Goal: Communication & Community: Connect with others

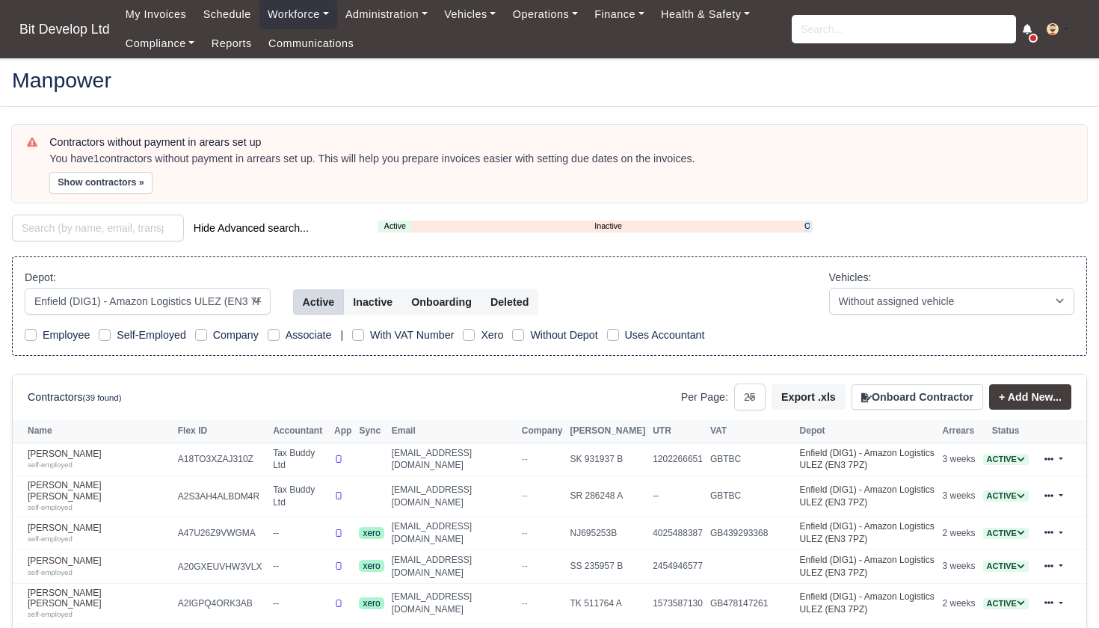
select select "2"
select select "25"
click at [156, 11] on link "My Invoices" at bounding box center [156, 14] width 78 height 29
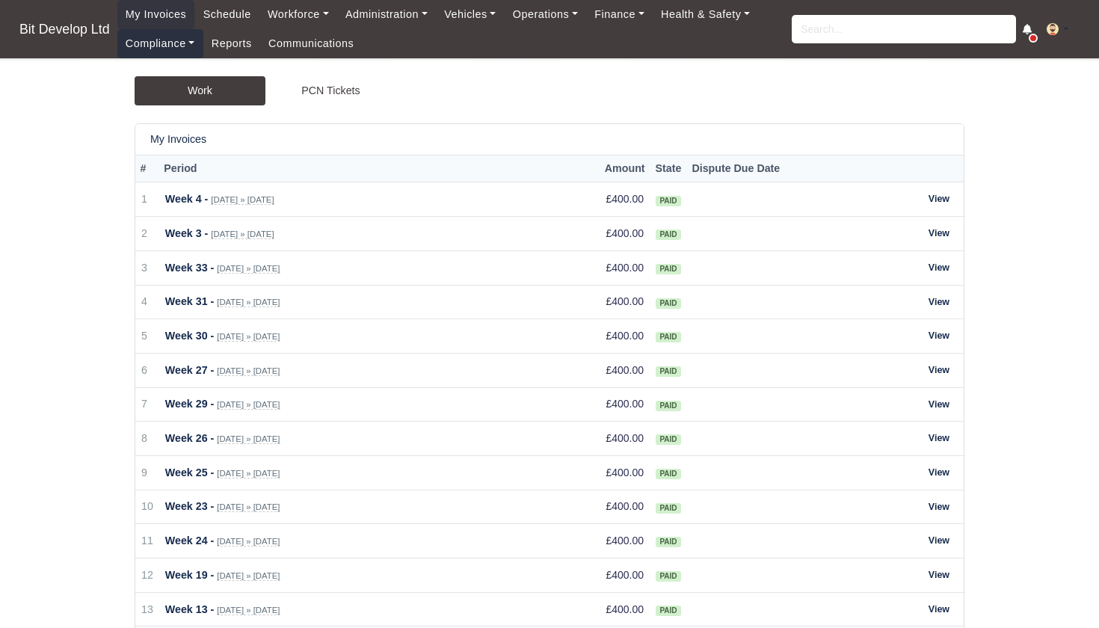
click at [164, 46] on link "Compliance" at bounding box center [160, 43] width 86 height 29
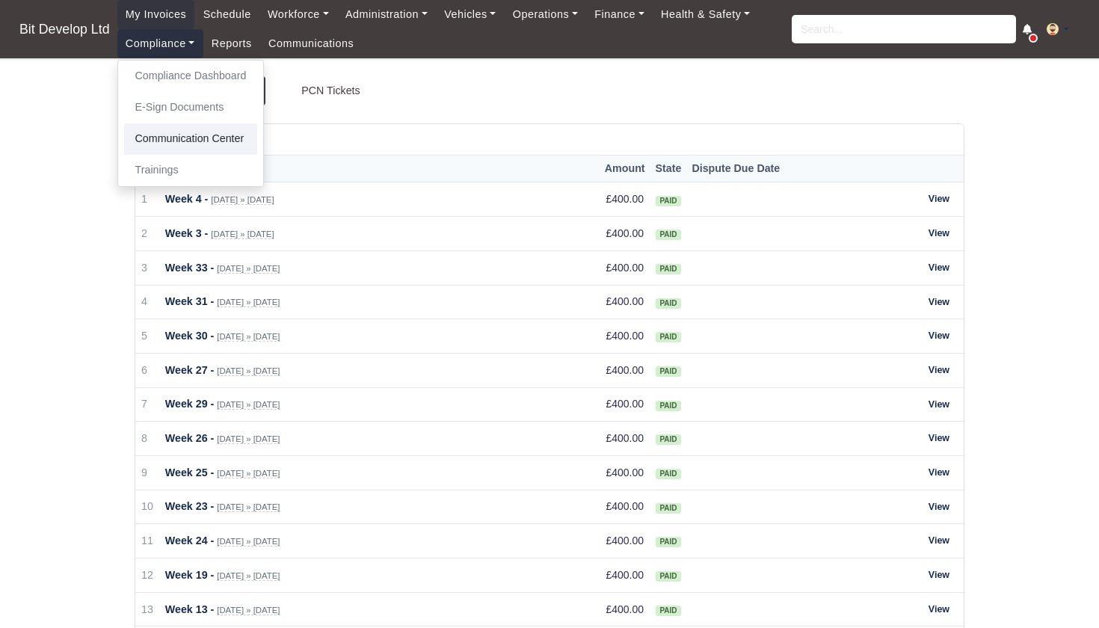
click at [169, 140] on link "Communication Center" at bounding box center [191, 138] width 134 height 31
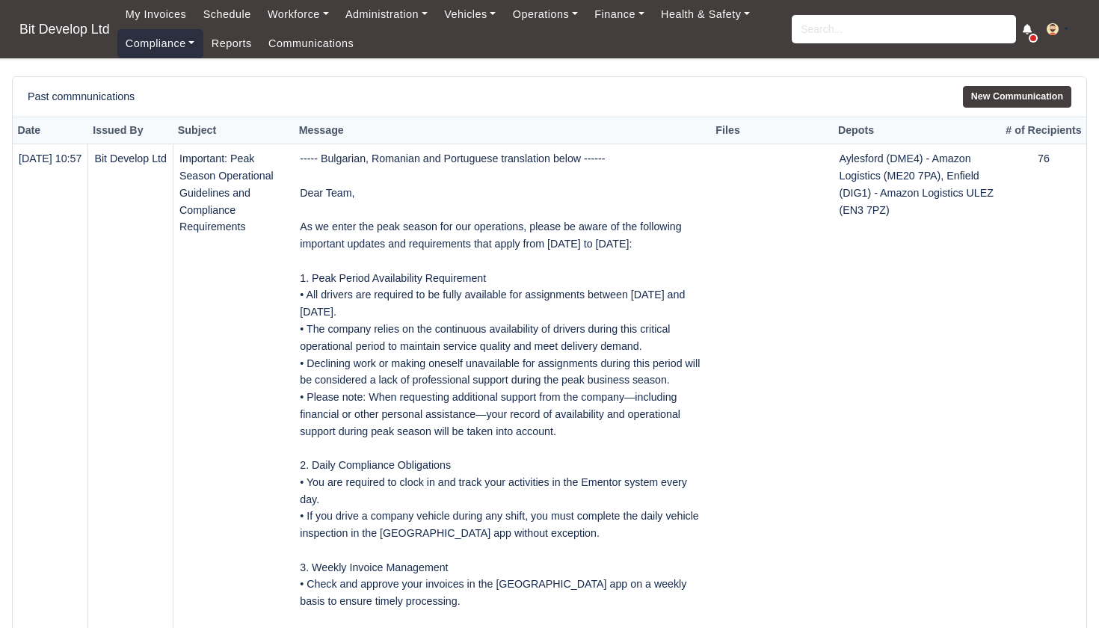
click at [185, 45] on link "Compliance" at bounding box center [160, 43] width 86 height 29
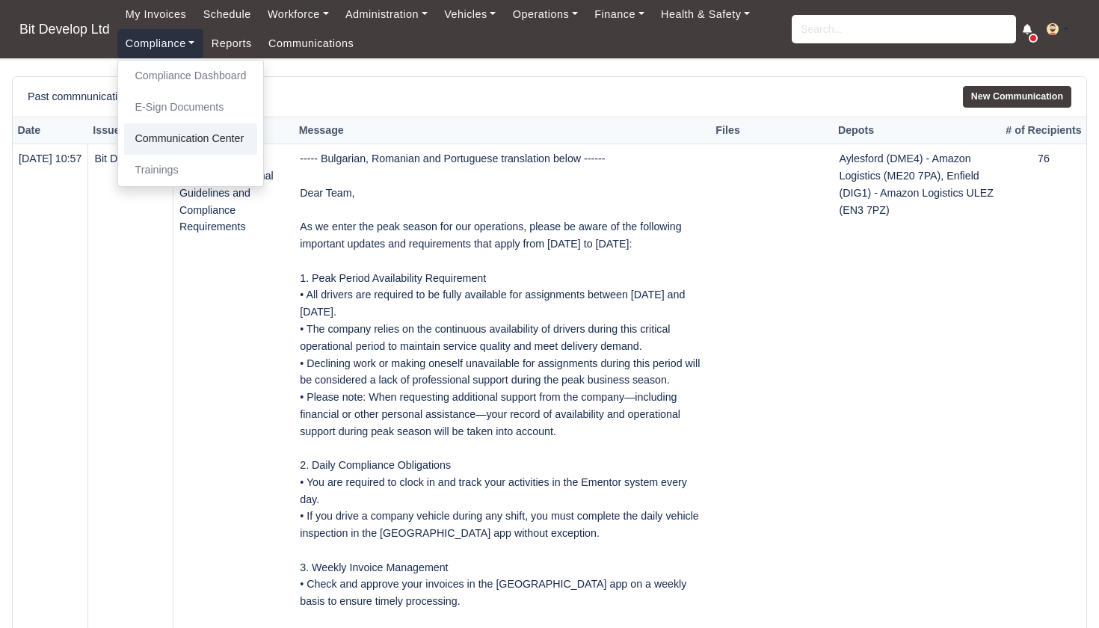
click at [197, 138] on link "Communication Center" at bounding box center [191, 138] width 134 height 31
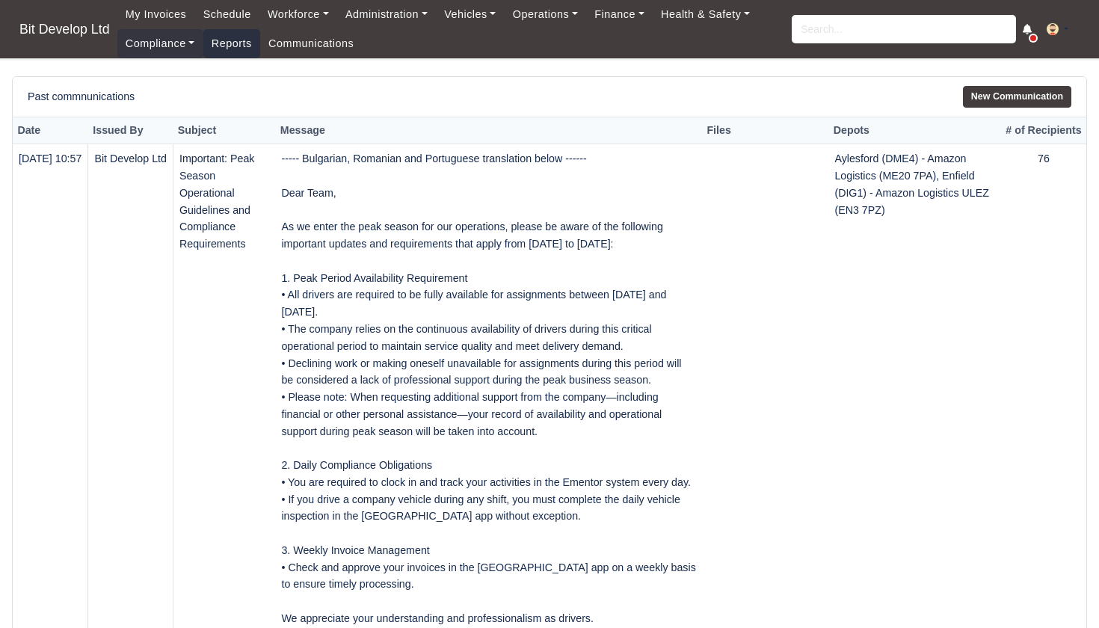
click at [231, 47] on link "Reports" at bounding box center [231, 43] width 57 height 29
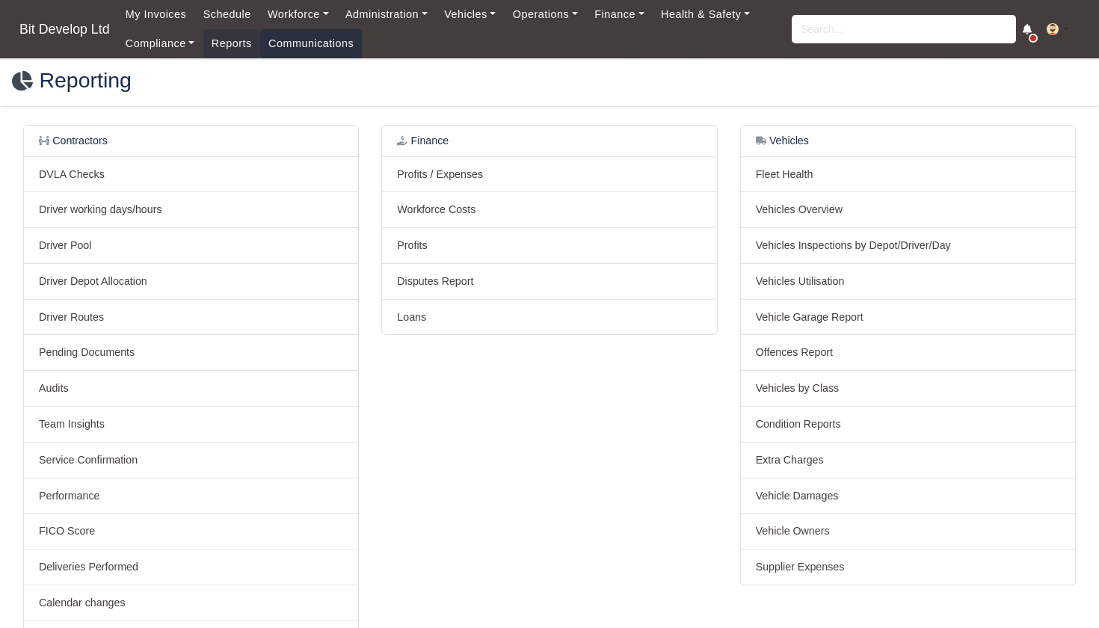
click at [300, 43] on link "Communications" at bounding box center [311, 43] width 102 height 29
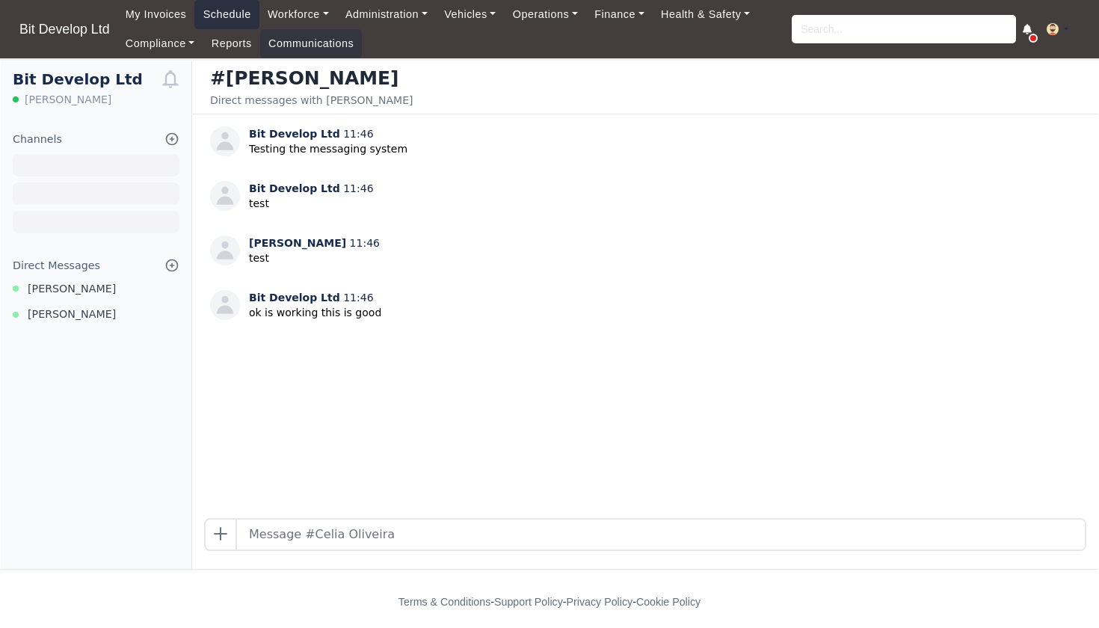
click at [228, 16] on link "Schedule" at bounding box center [226, 14] width 64 height 29
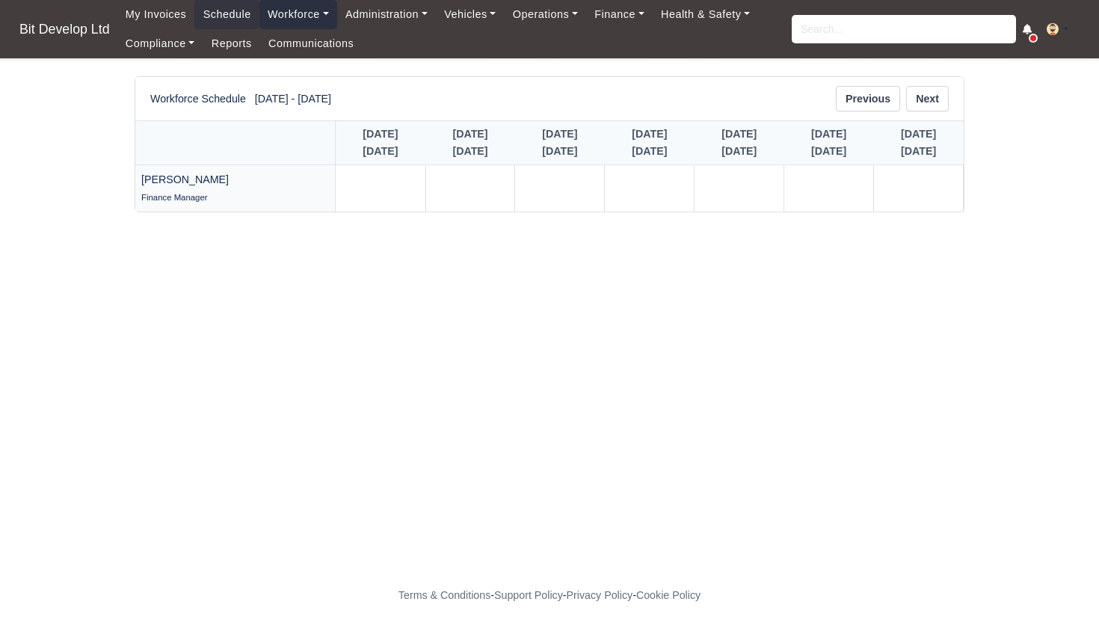
click at [297, 16] on link "Workforce" at bounding box center [298, 14] width 78 height 29
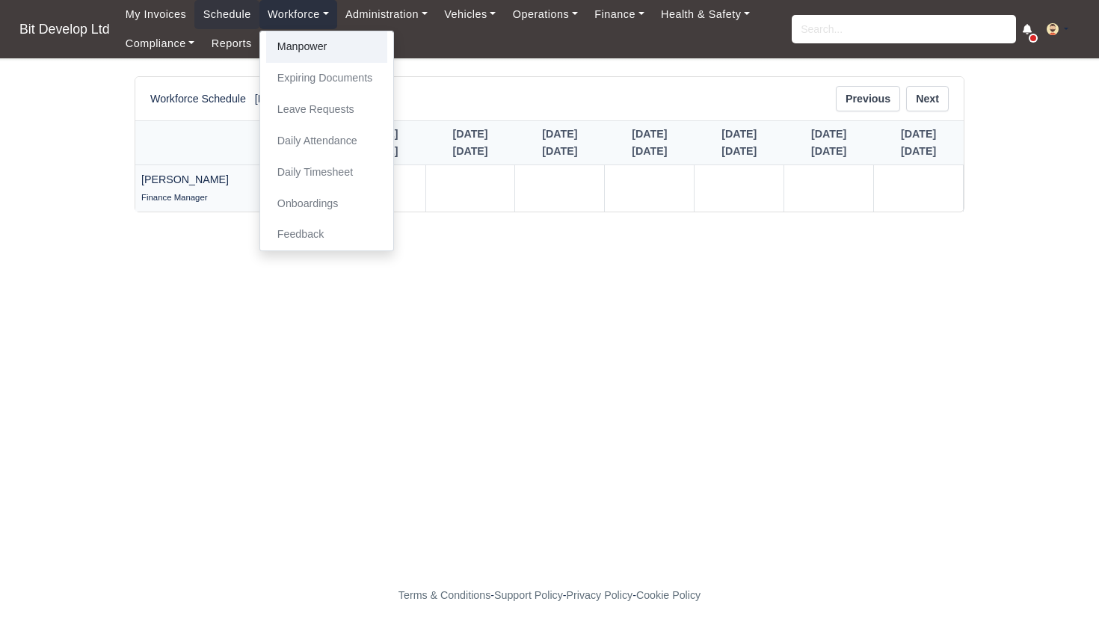
click at [306, 46] on link "Manpower" at bounding box center [326, 46] width 121 height 31
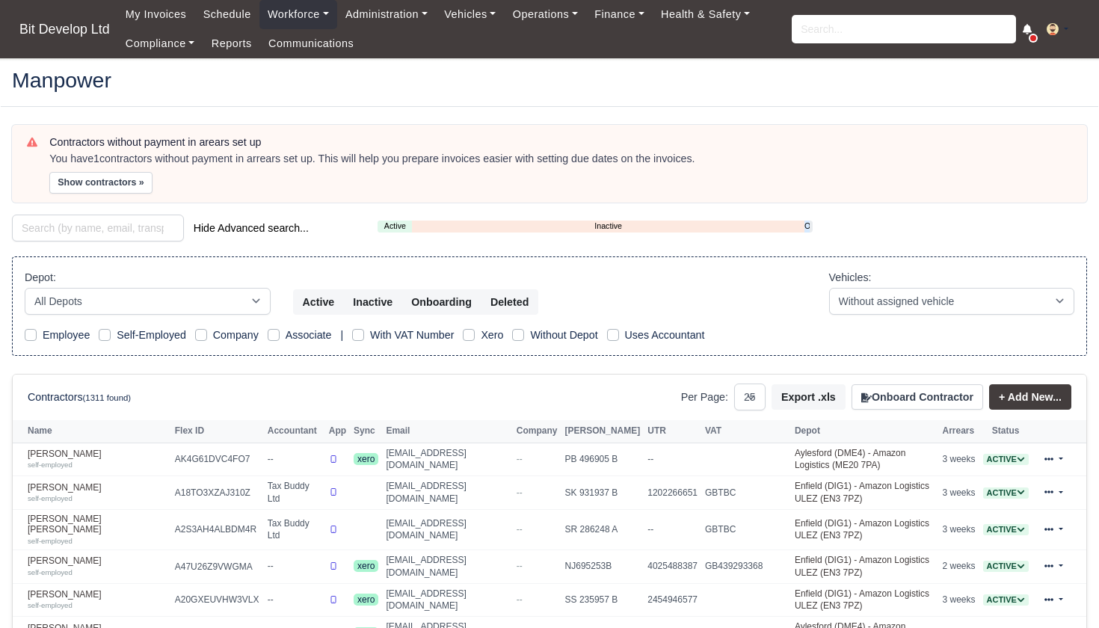
select select "25"
click at [52, 451] on link "Abdul Ohid self-employed" at bounding box center [98, 459] width 140 height 22
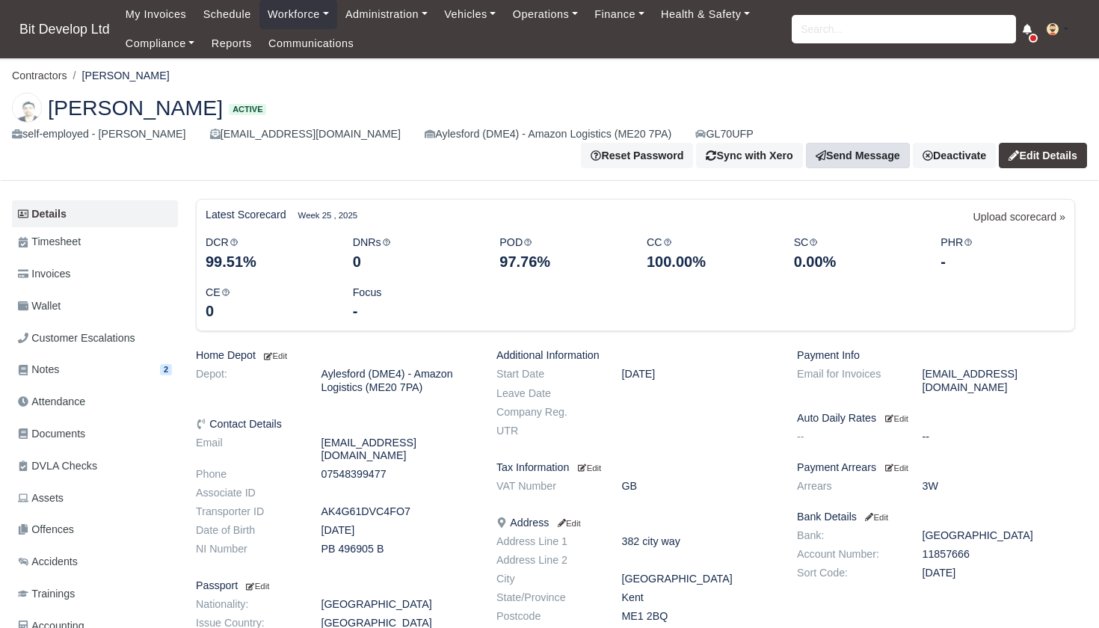
click at [905, 143] on link "Send Message" at bounding box center [858, 155] width 104 height 25
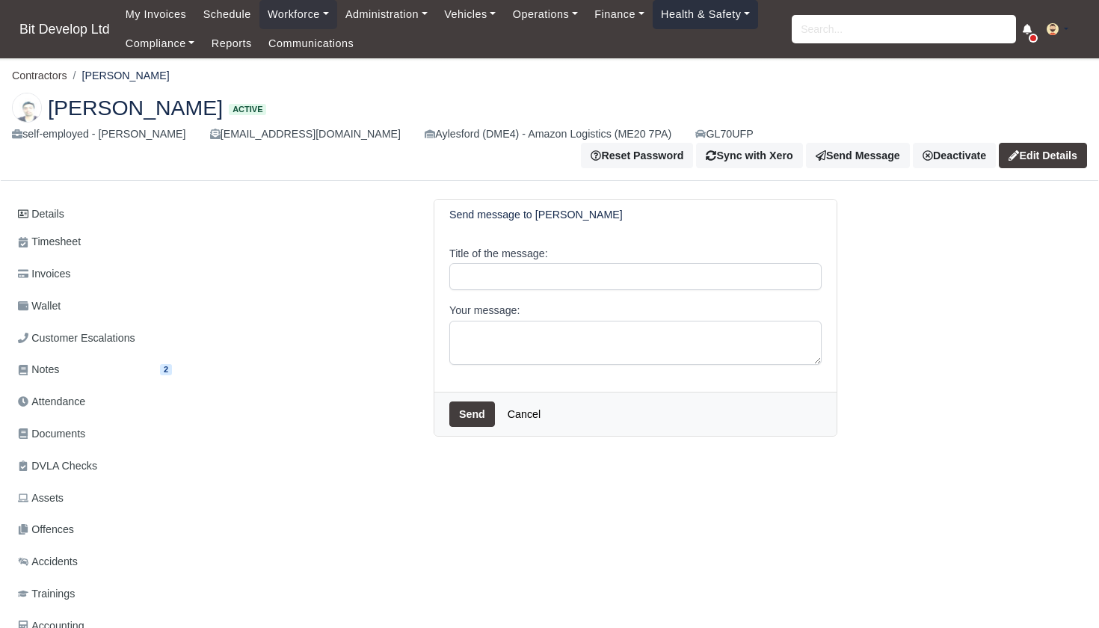
click at [714, 19] on link "Health & Safety" at bounding box center [705, 14] width 106 height 29
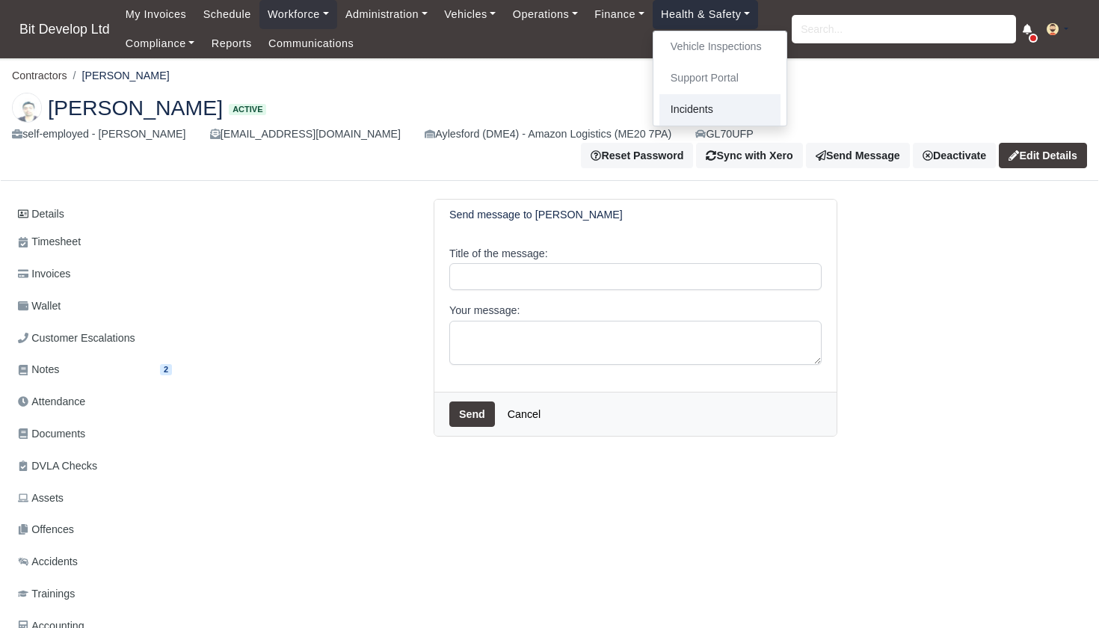
click at [701, 103] on link "Incidents" at bounding box center [719, 109] width 121 height 31
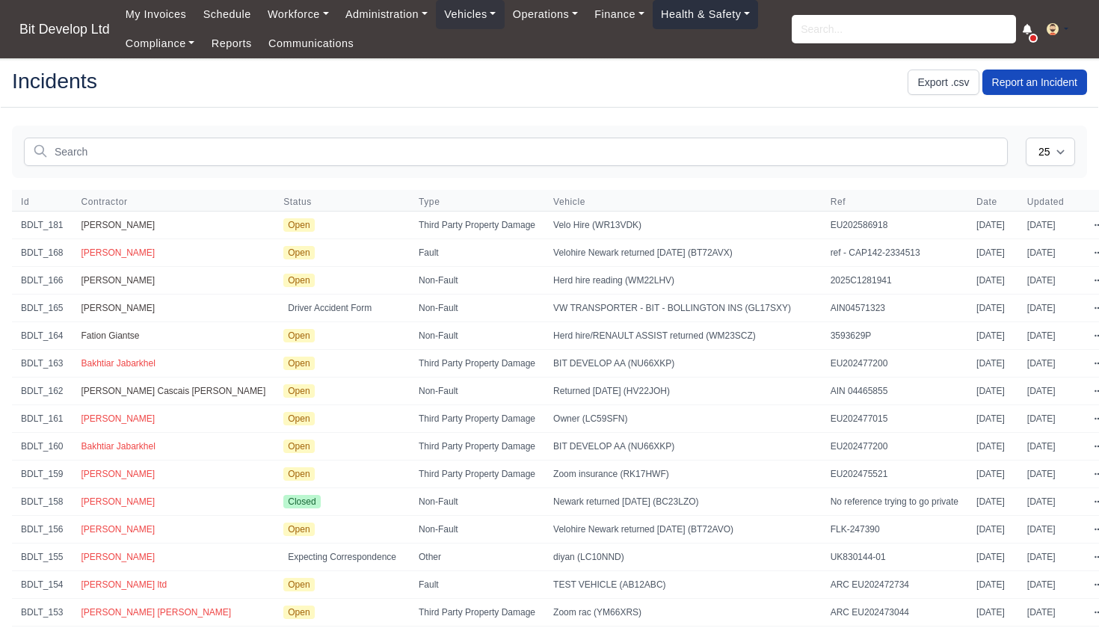
click at [716, 11] on link "Health & Safety" at bounding box center [705, 14] width 106 height 29
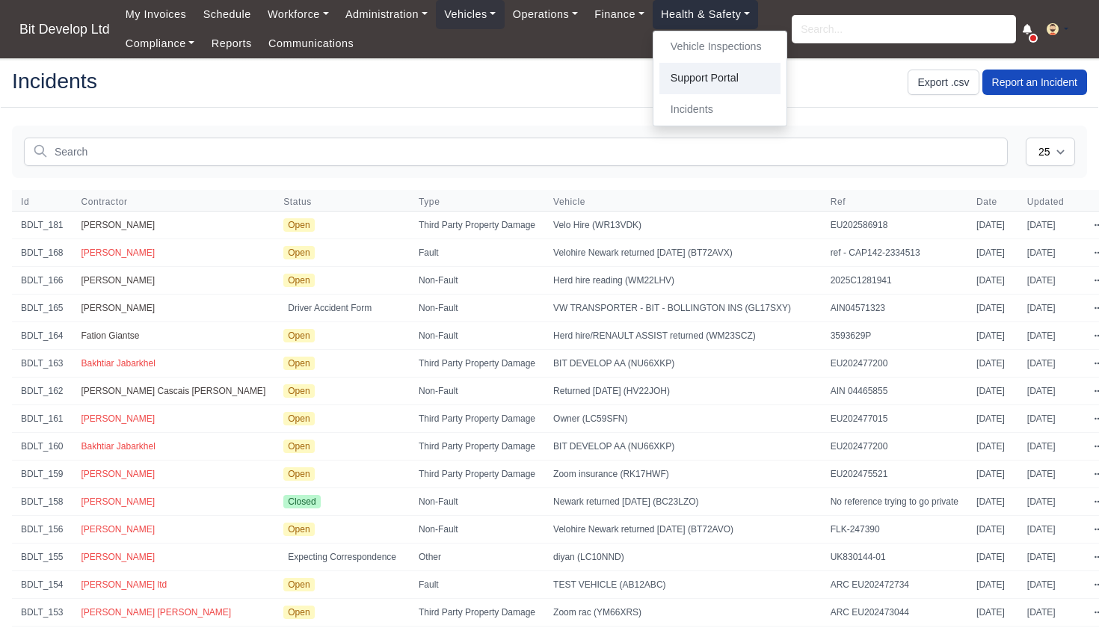
click at [712, 71] on link "Support Portal" at bounding box center [719, 78] width 121 height 31
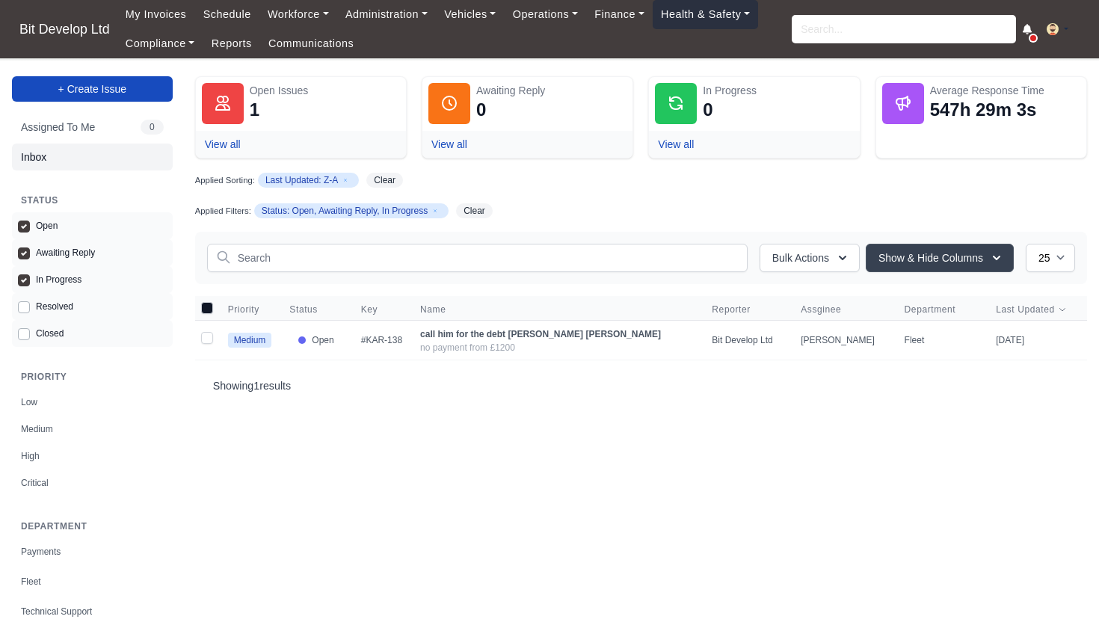
click at [699, 16] on link "Health & Safety" at bounding box center [705, 14] width 106 height 29
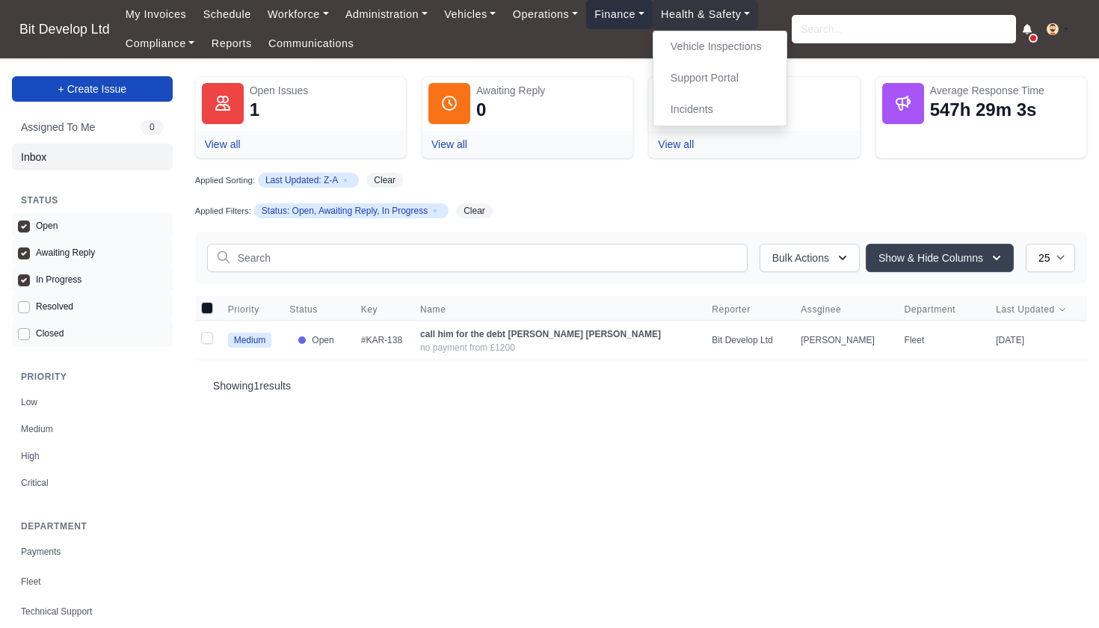
click at [626, 17] on link "Finance" at bounding box center [619, 14] width 67 height 29
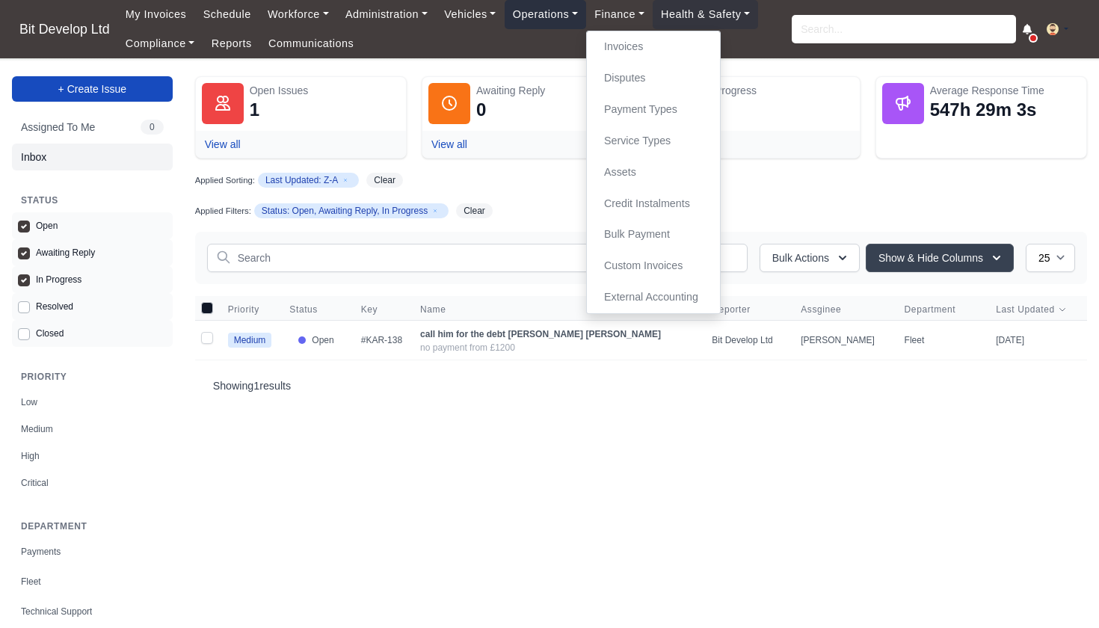
click at [549, 17] on link "Operations" at bounding box center [544, 14] width 81 height 29
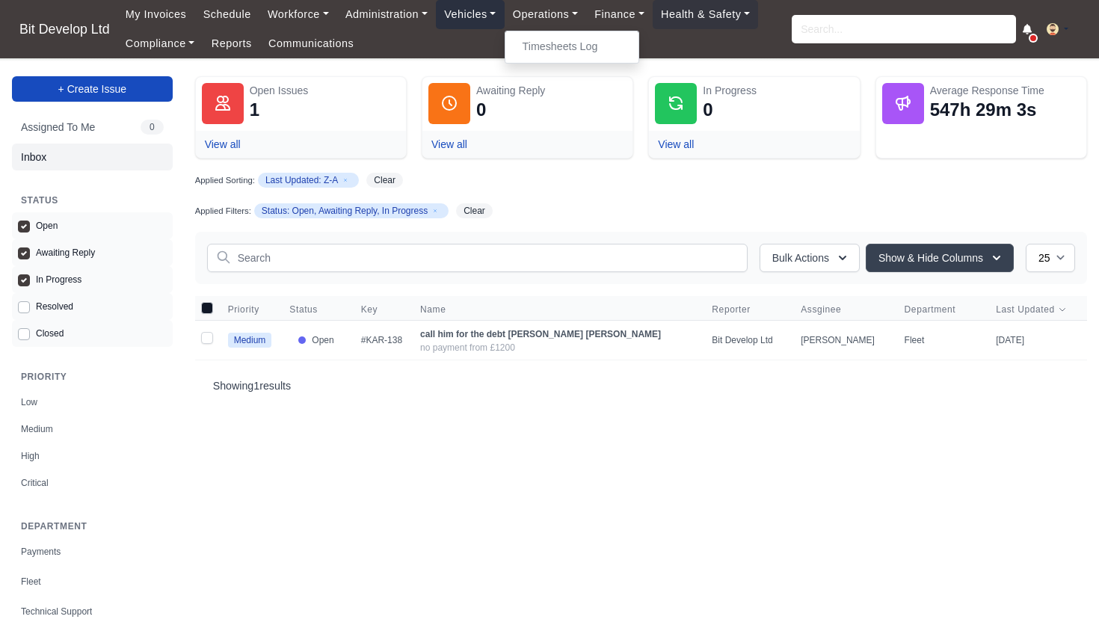
click at [481, 9] on link "Vehicles" at bounding box center [470, 14] width 69 height 29
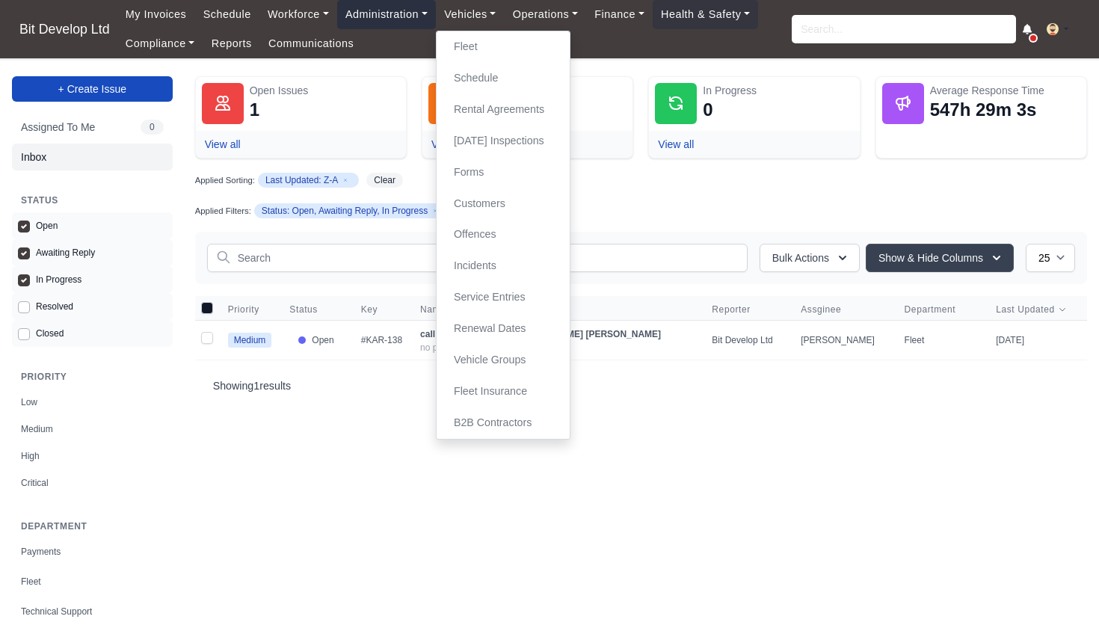
click at [401, 17] on link "Administration" at bounding box center [386, 14] width 99 height 29
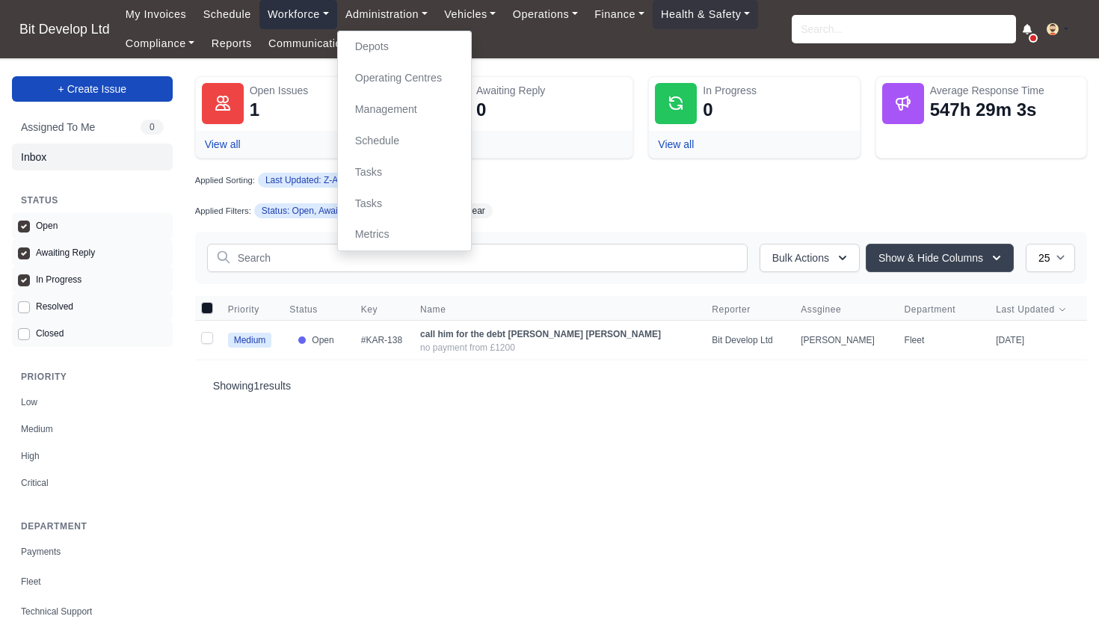
click at [315, 10] on link "Workforce" at bounding box center [298, 14] width 78 height 29
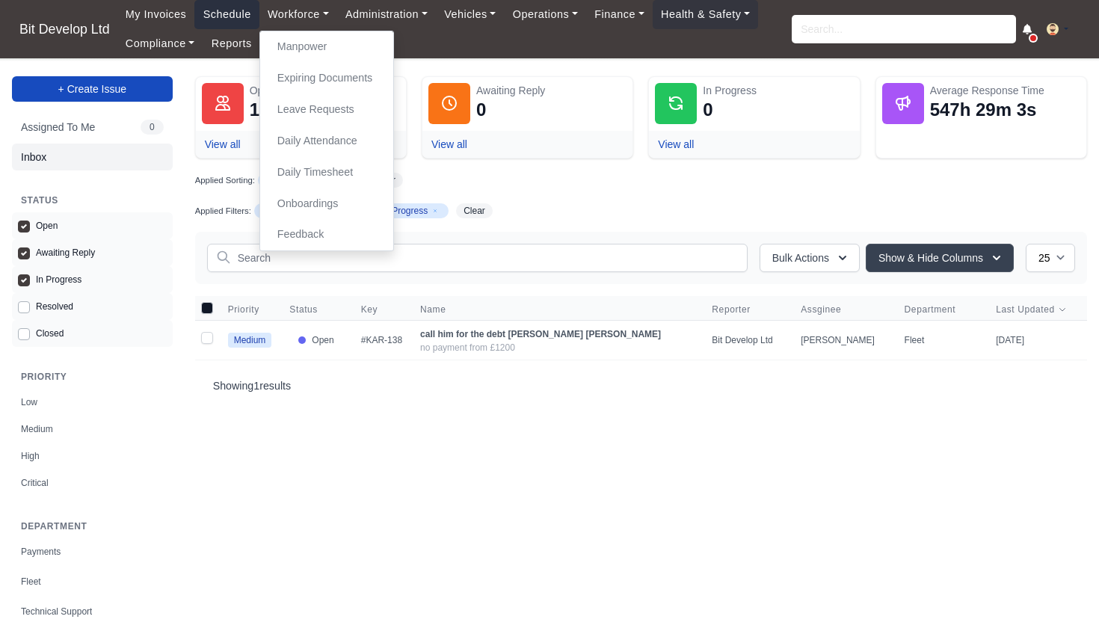
click at [246, 13] on link "Schedule" at bounding box center [226, 14] width 64 height 29
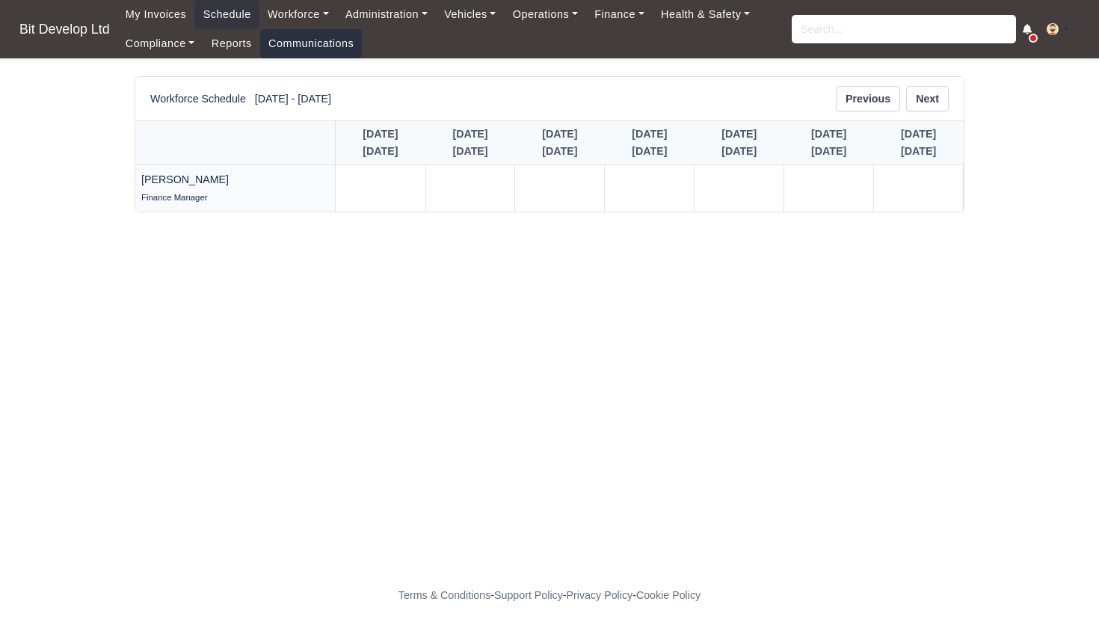
click at [334, 40] on link "Communications" at bounding box center [311, 43] width 102 height 29
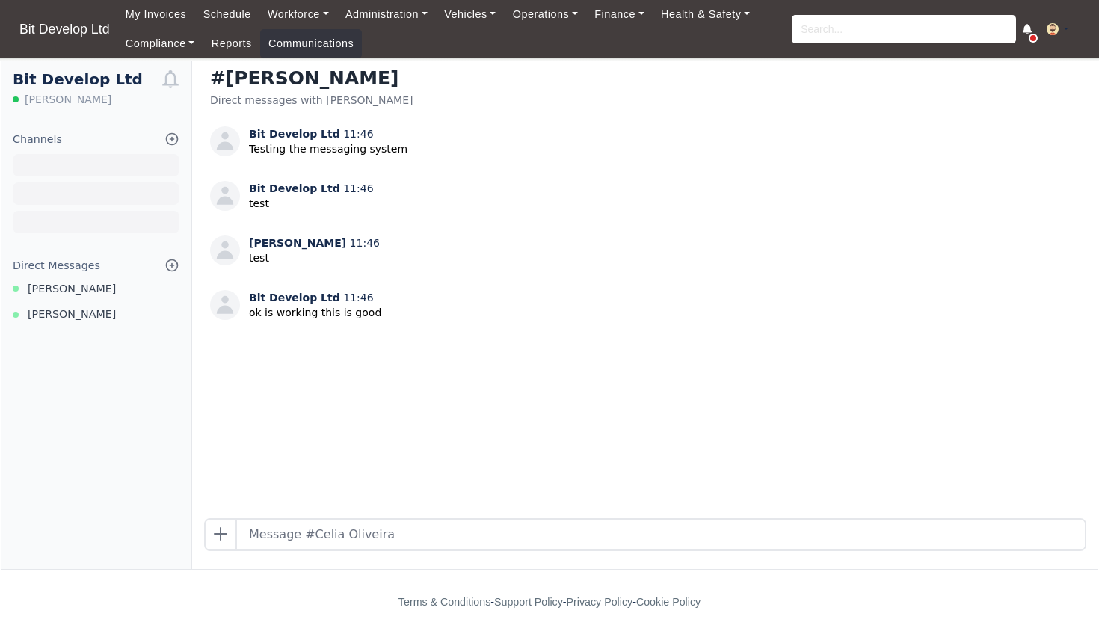
click at [173, 262] on icon at bounding box center [171, 265] width 15 height 15
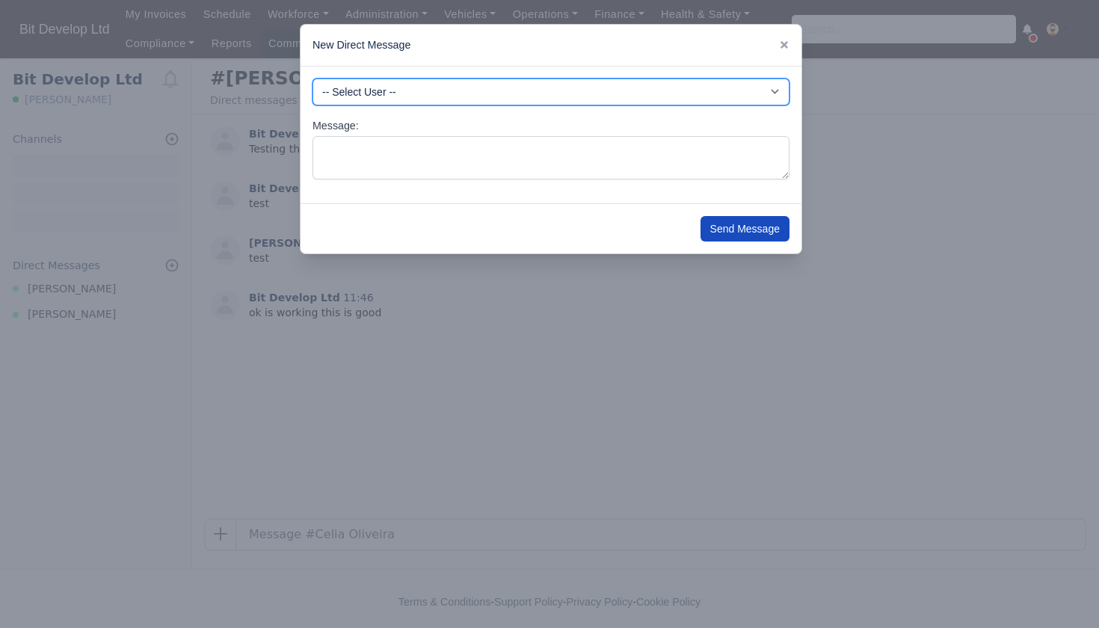
click at [357, 87] on select "-- Select User -- -DHP - NO DRIVER PAYMENT -DIG - NO DRIVER PAYMENT -DME - NO D…" at bounding box center [550, 91] width 477 height 27
select select "3972"
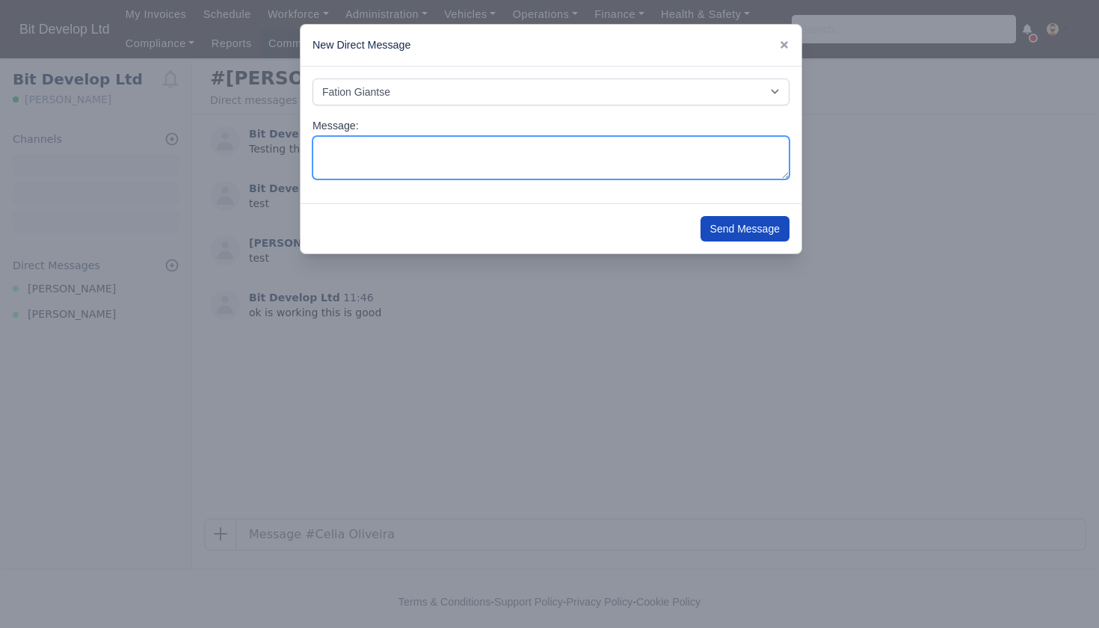
click at [350, 149] on textarea "Message:" at bounding box center [550, 158] width 477 height 44
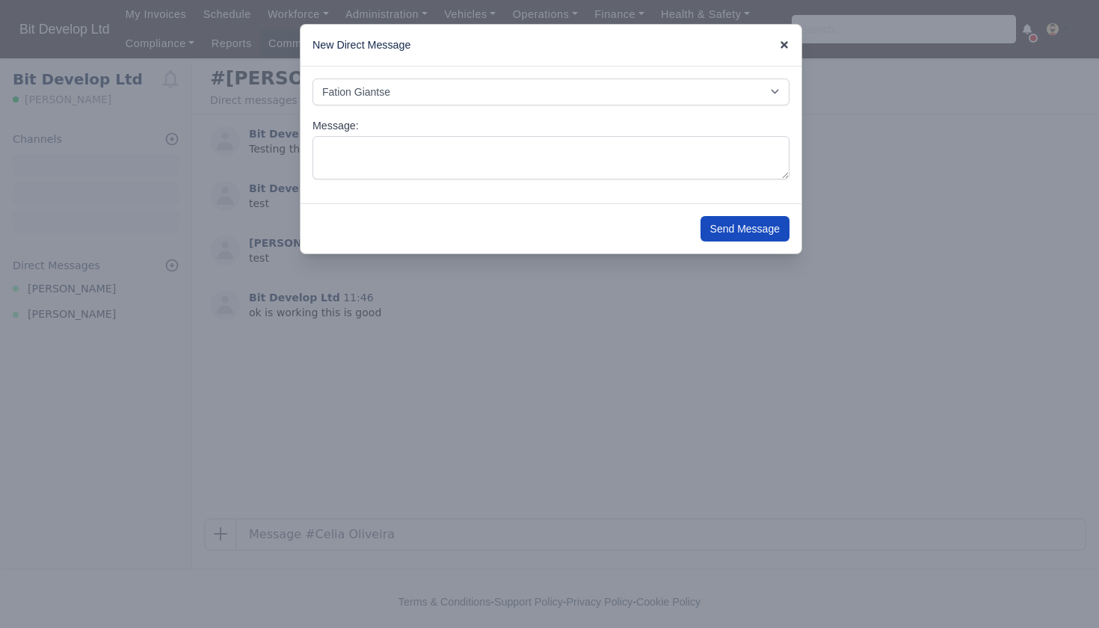
click at [784, 45] on icon at bounding box center [783, 44] width 7 height 7
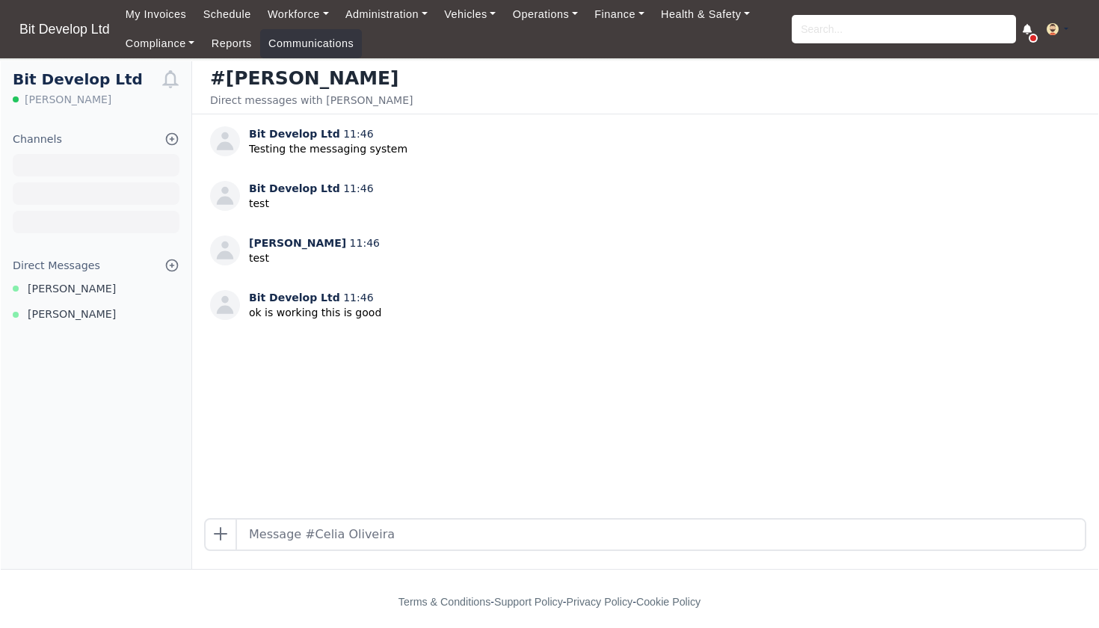
click at [172, 262] on icon at bounding box center [172, 264] width 11 height 11
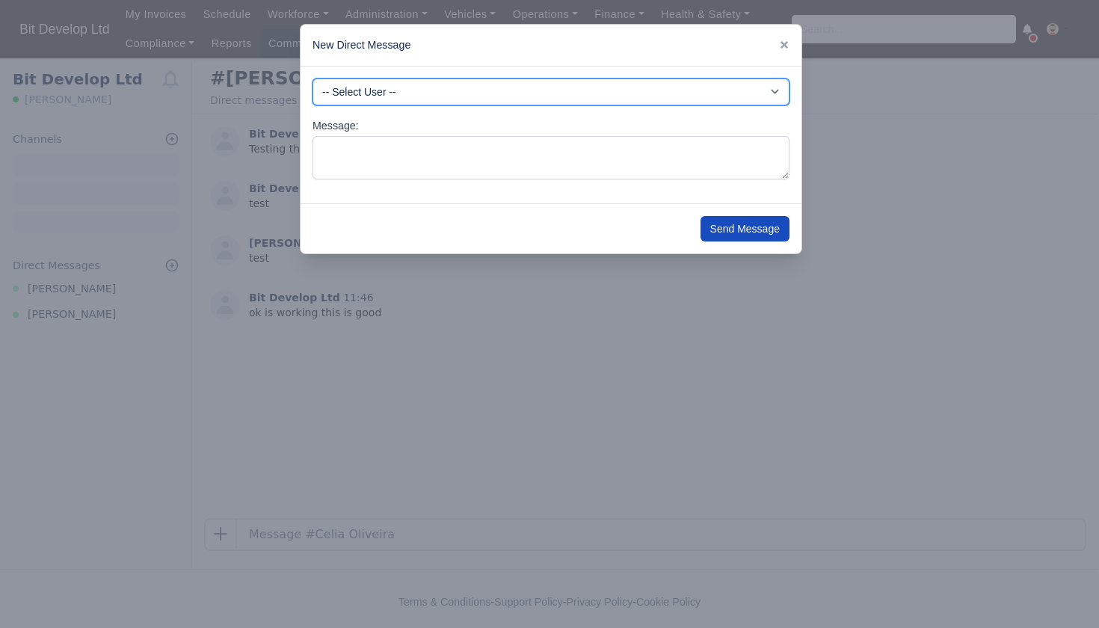
select select "3661"
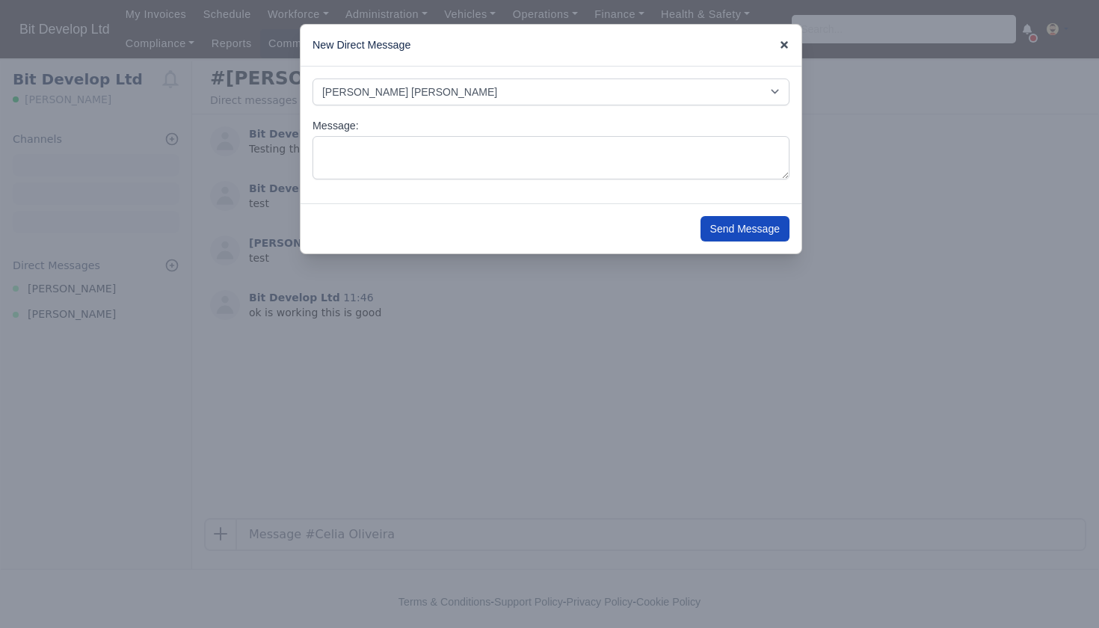
click at [784, 46] on icon at bounding box center [783, 44] width 7 height 7
